Goal: Find specific page/section

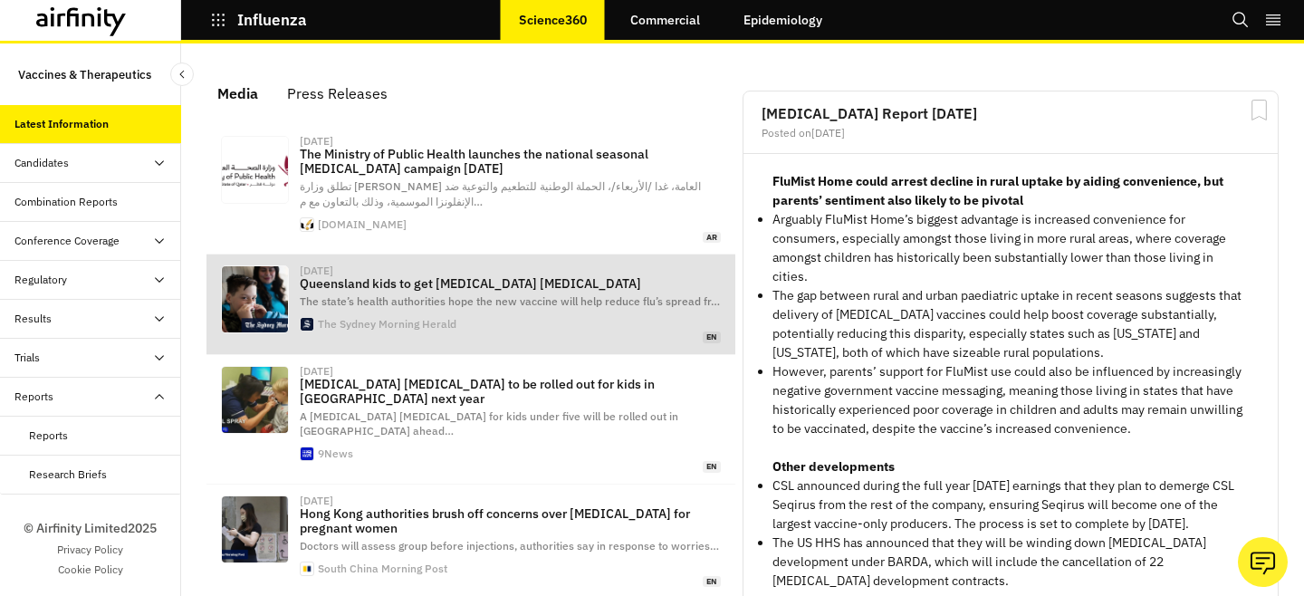
scroll to position [1160, 543]
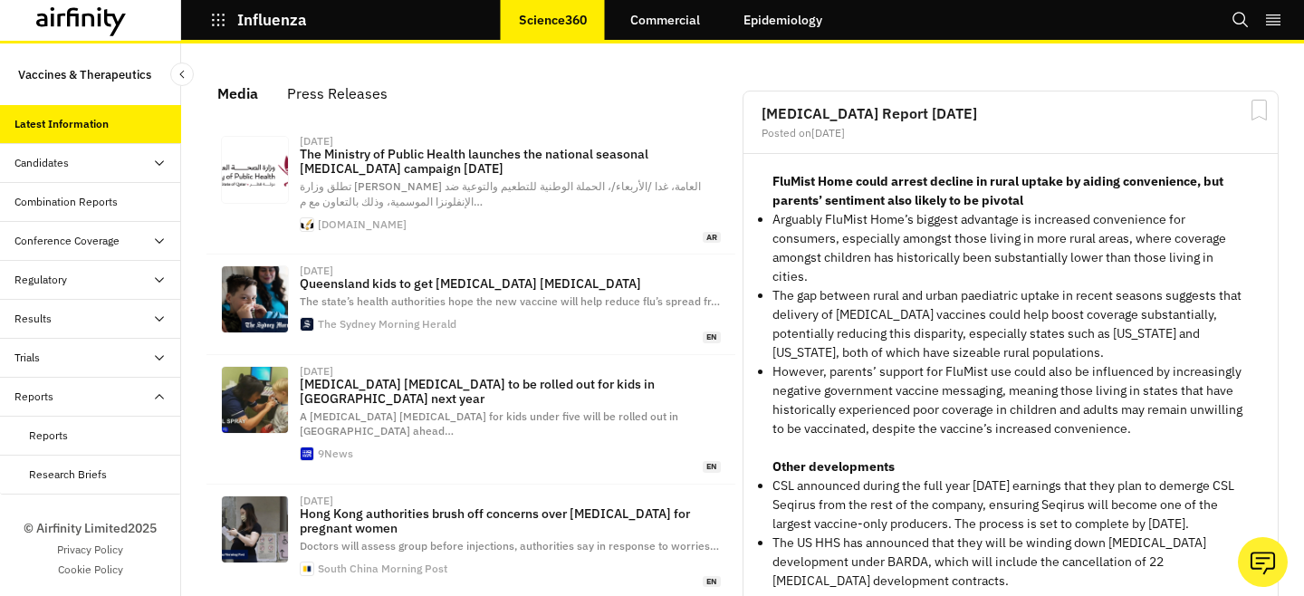
click at [99, 435] on div "Reports" at bounding box center [105, 436] width 152 height 16
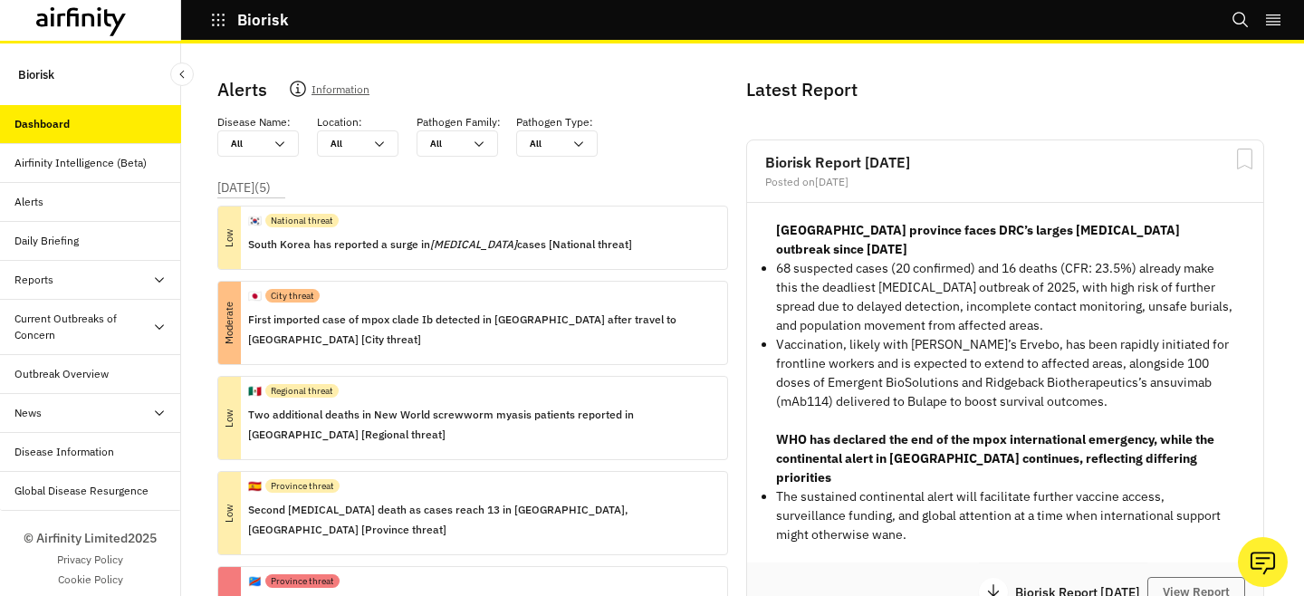
click at [109, 279] on div "Reports" at bounding box center [97, 280] width 167 height 16
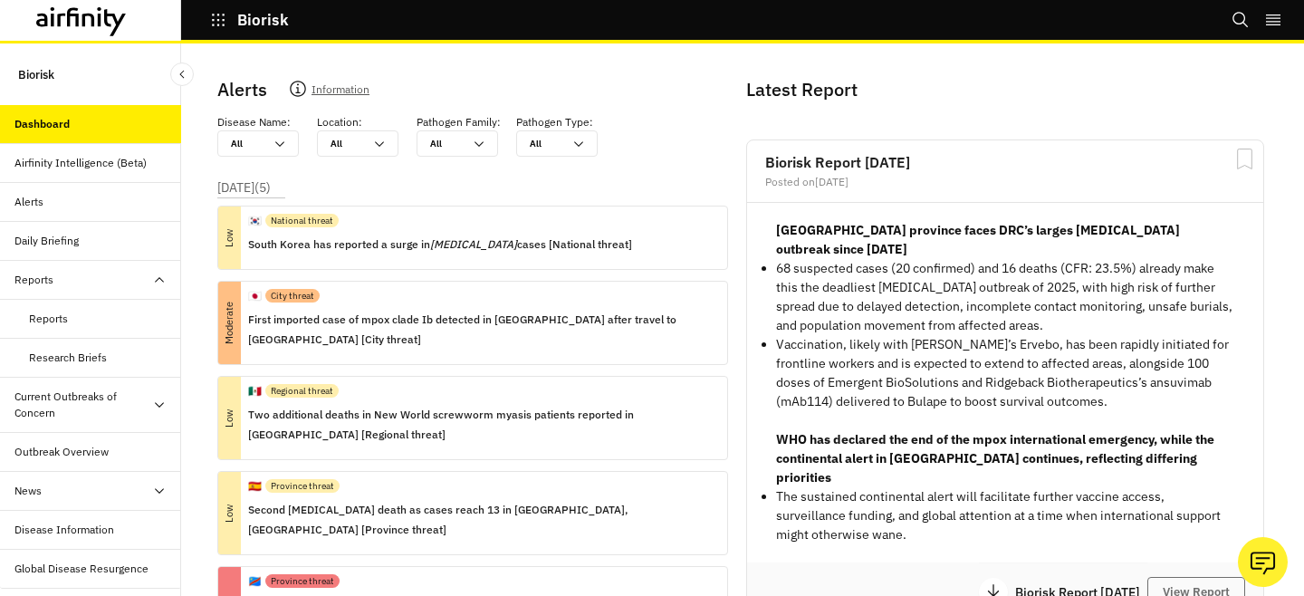
click at [87, 315] on div "Reports" at bounding box center [105, 319] width 152 height 16
